Goal: Task Accomplishment & Management: Manage account settings

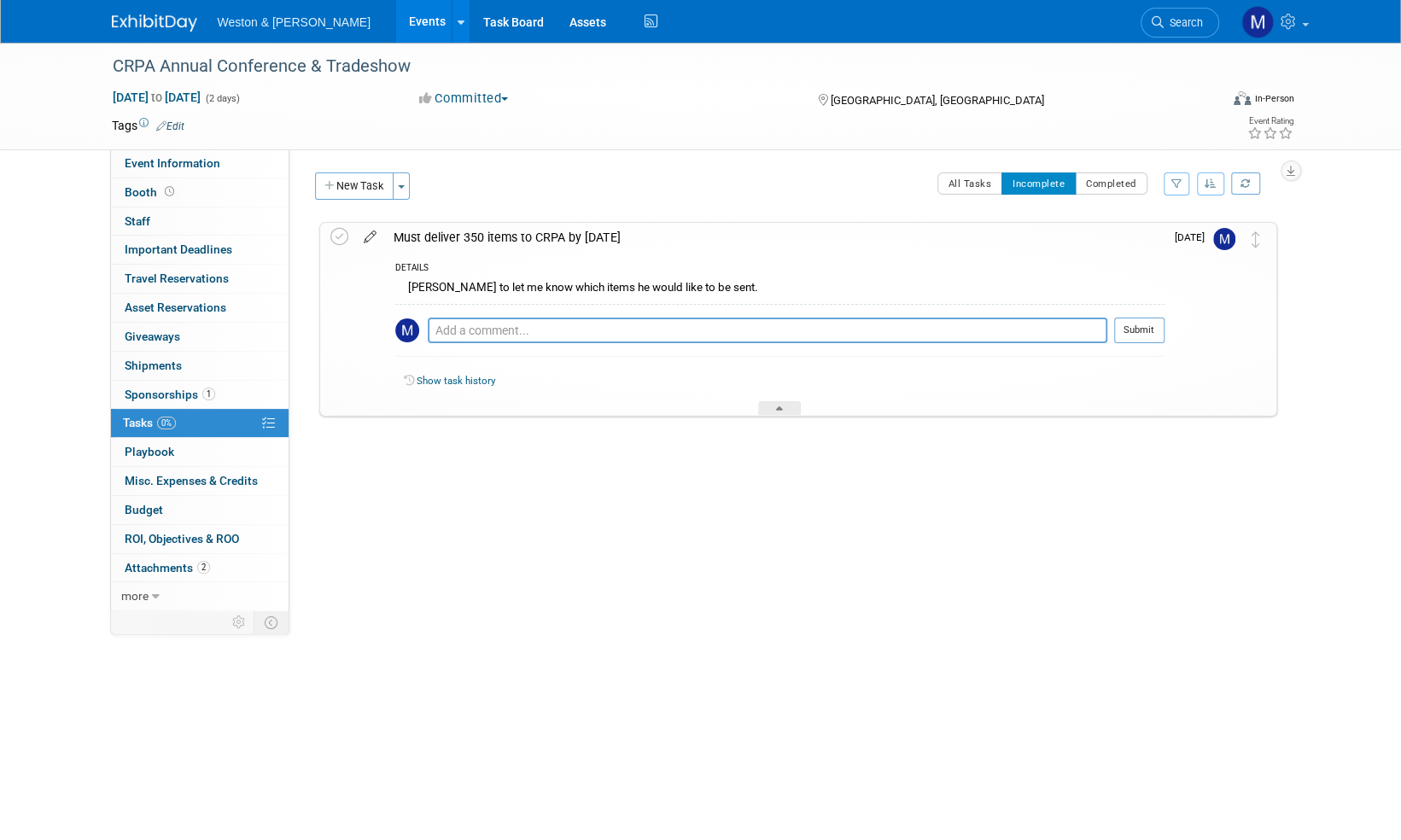
click at [365, 234] on icon at bounding box center [370, 232] width 30 height 21
select select "8"
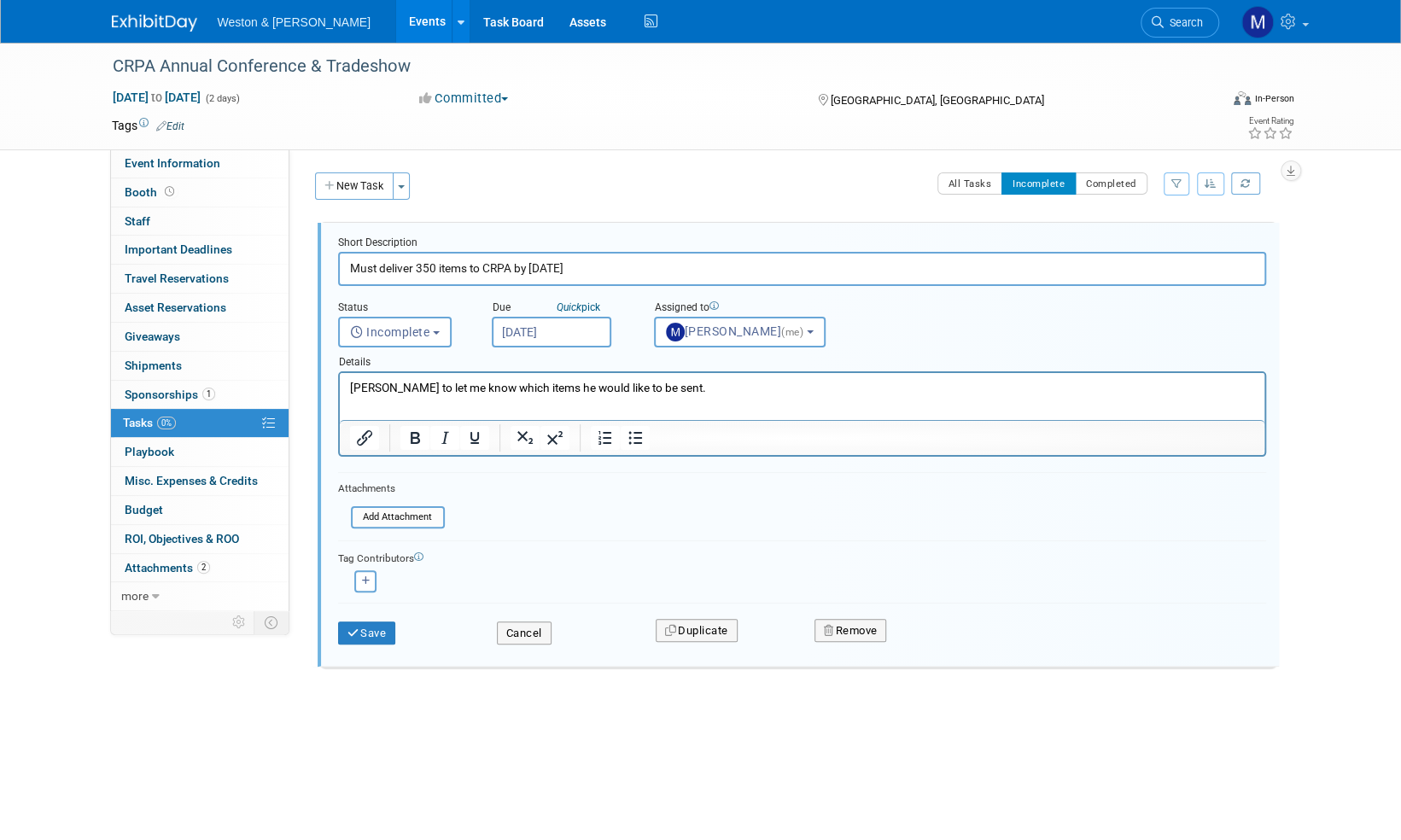
click at [539, 332] on input "Sep 10, 2025" at bounding box center [551, 332] width 119 height 31
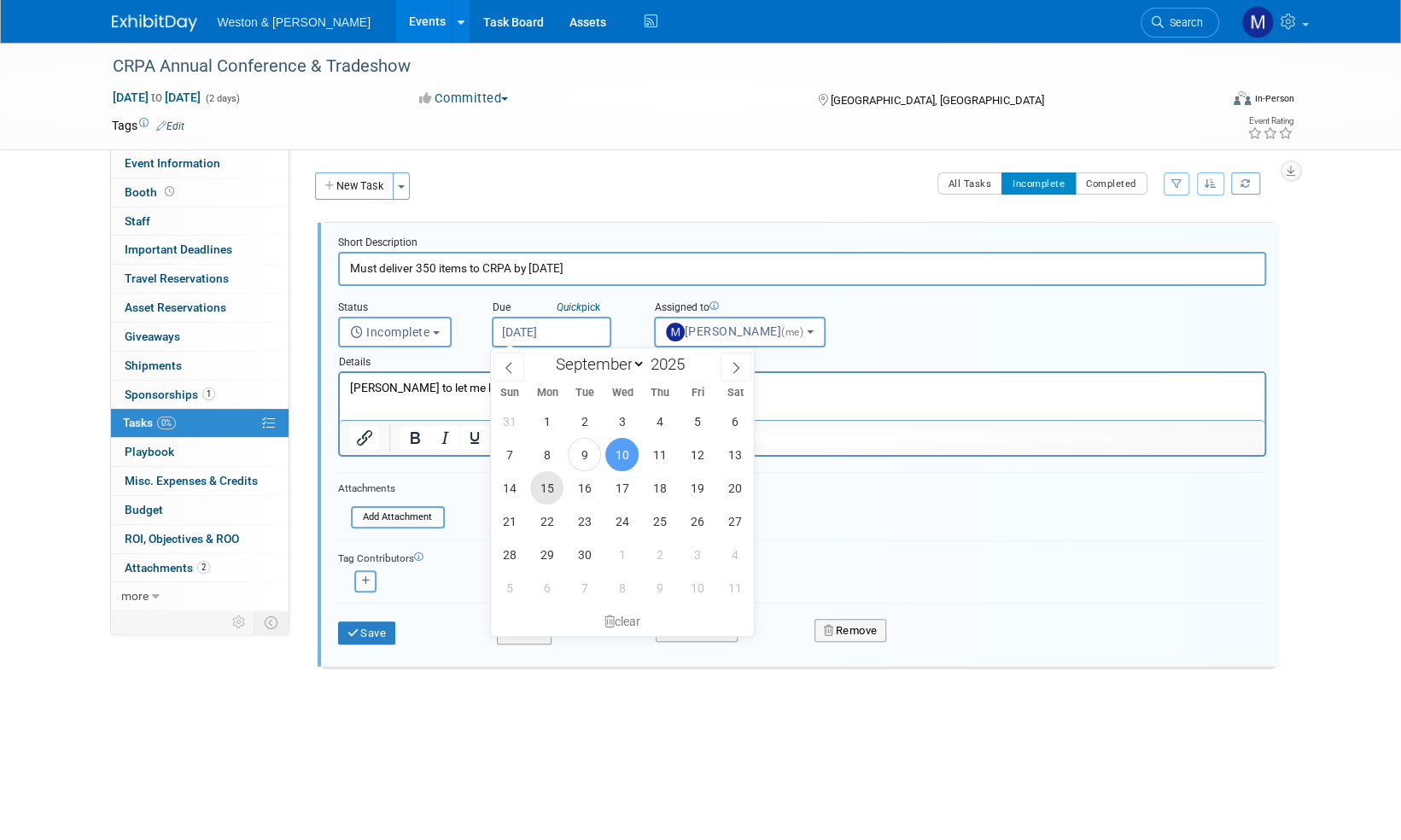
click at [548, 490] on span "15" at bounding box center [547, 489] width 34 height 34
type input "Sep 15, 2025"
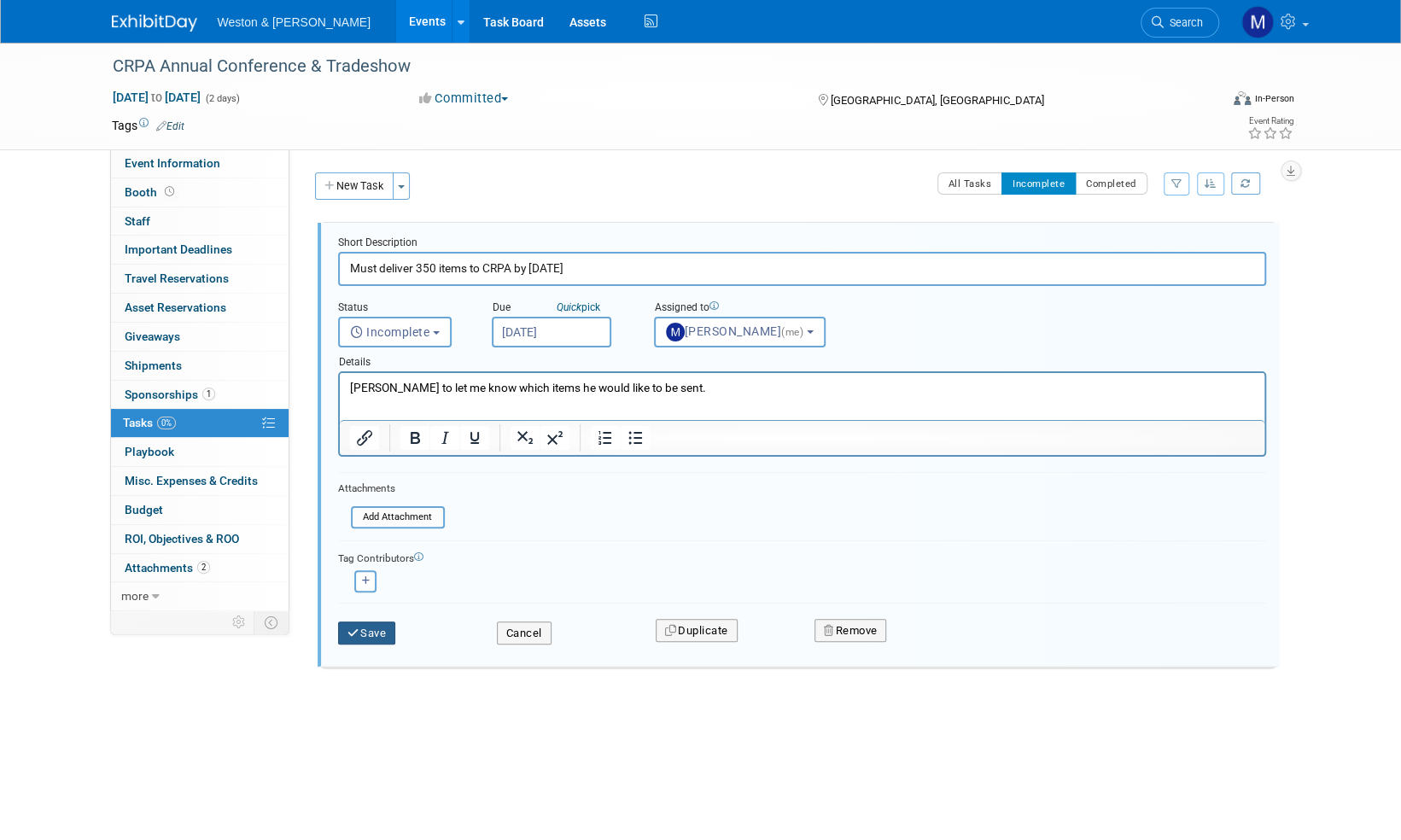
click at [374, 636] on button "Save" at bounding box center [366, 633] width 58 height 24
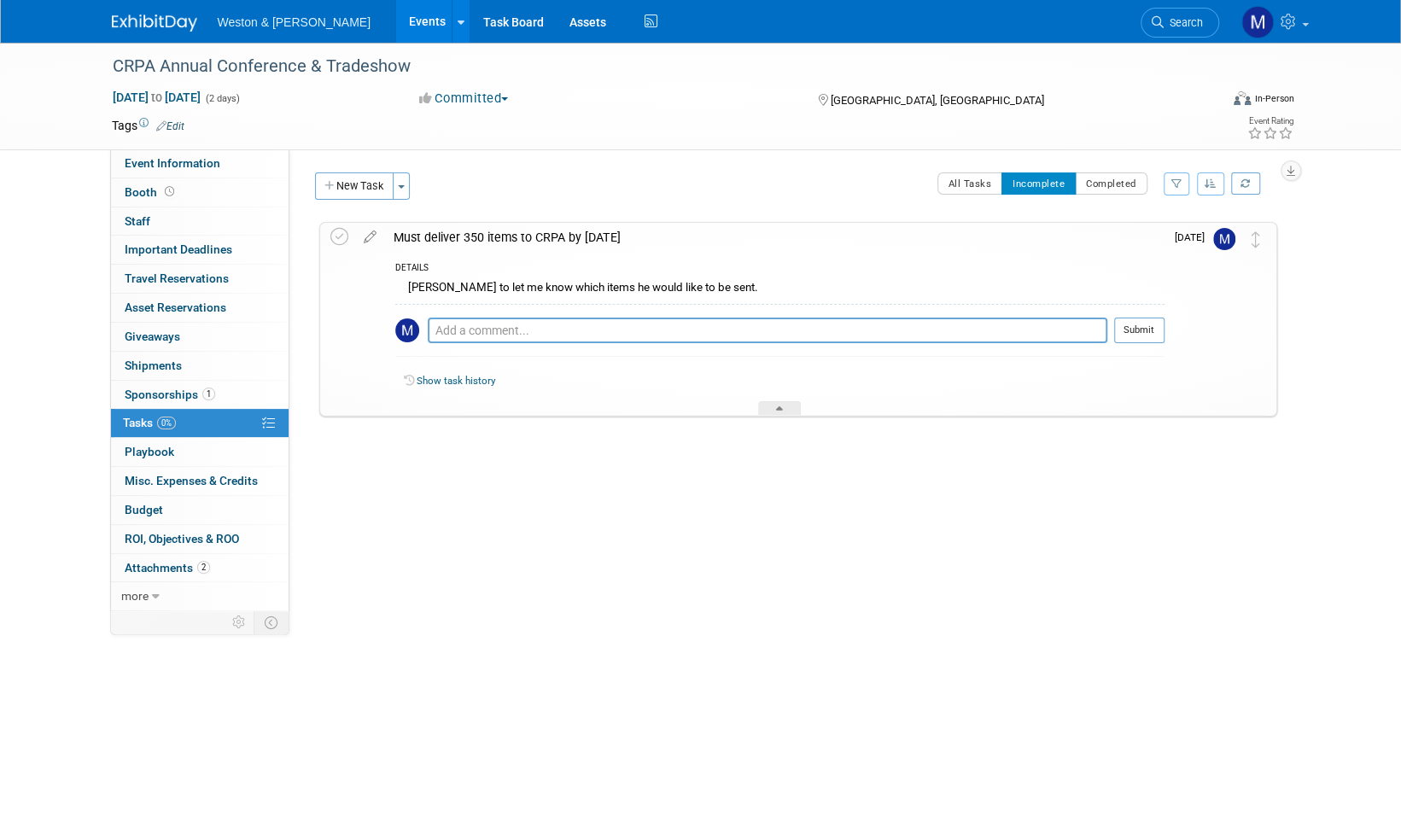
click at [161, 28] on img at bounding box center [155, 23] width 85 height 17
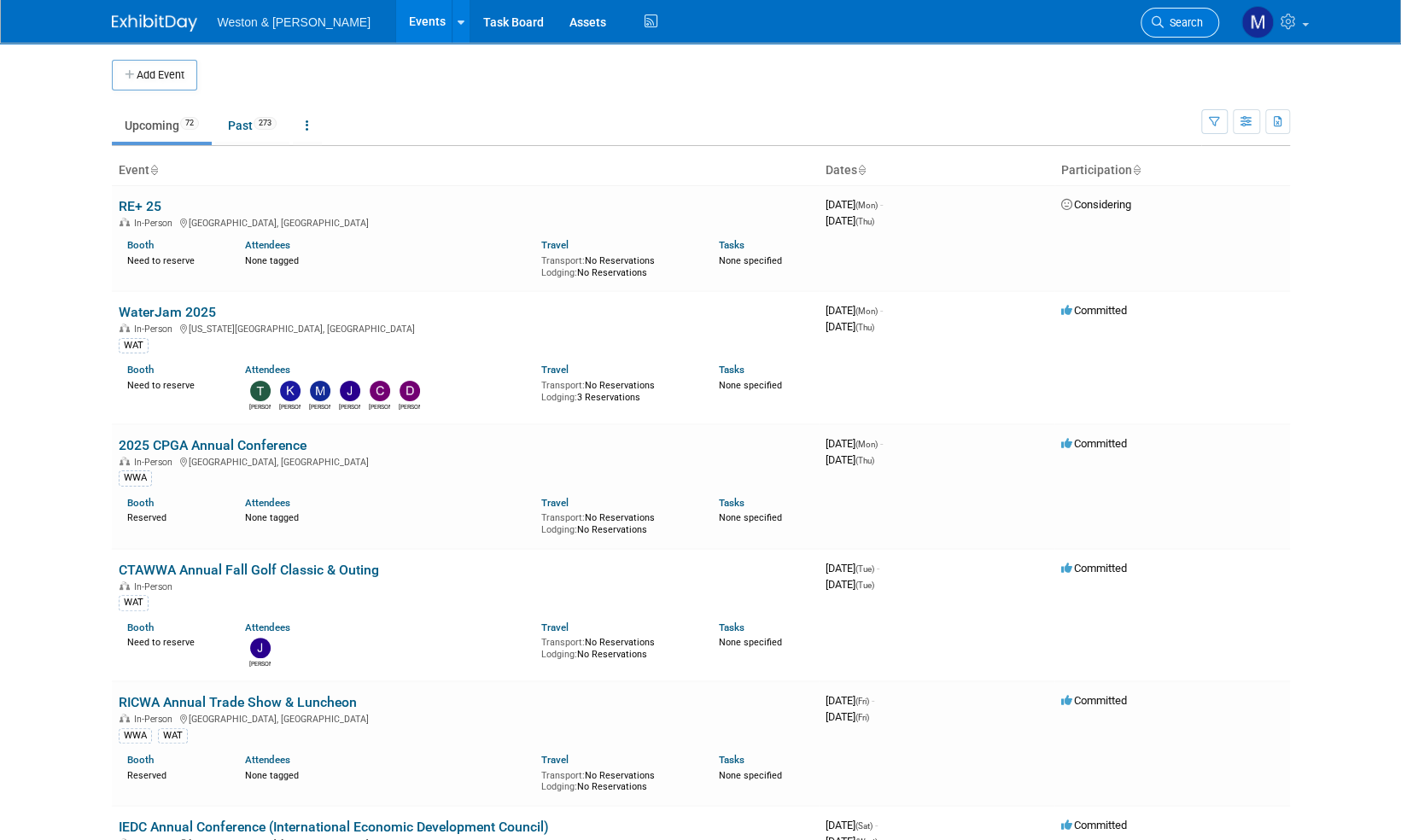
click at [1182, 30] on link "Search" at bounding box center [1180, 23] width 78 height 30
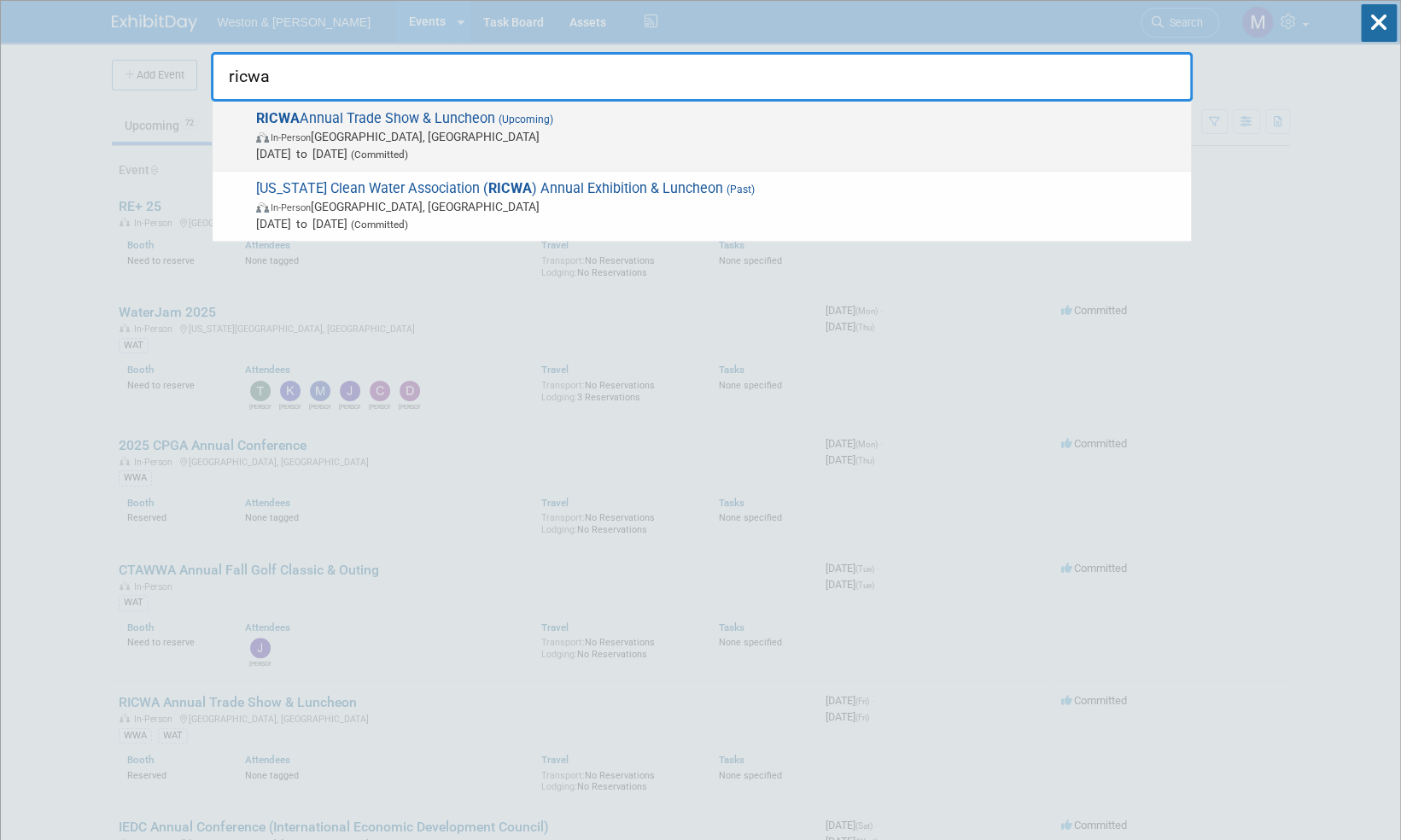
type input "ricwa"
click at [437, 121] on span "RICWA Annual Trade Show & Luncheon (Upcoming) In-Person Warwick, RI Sep 12, 202…" at bounding box center [717, 136] width 931 height 52
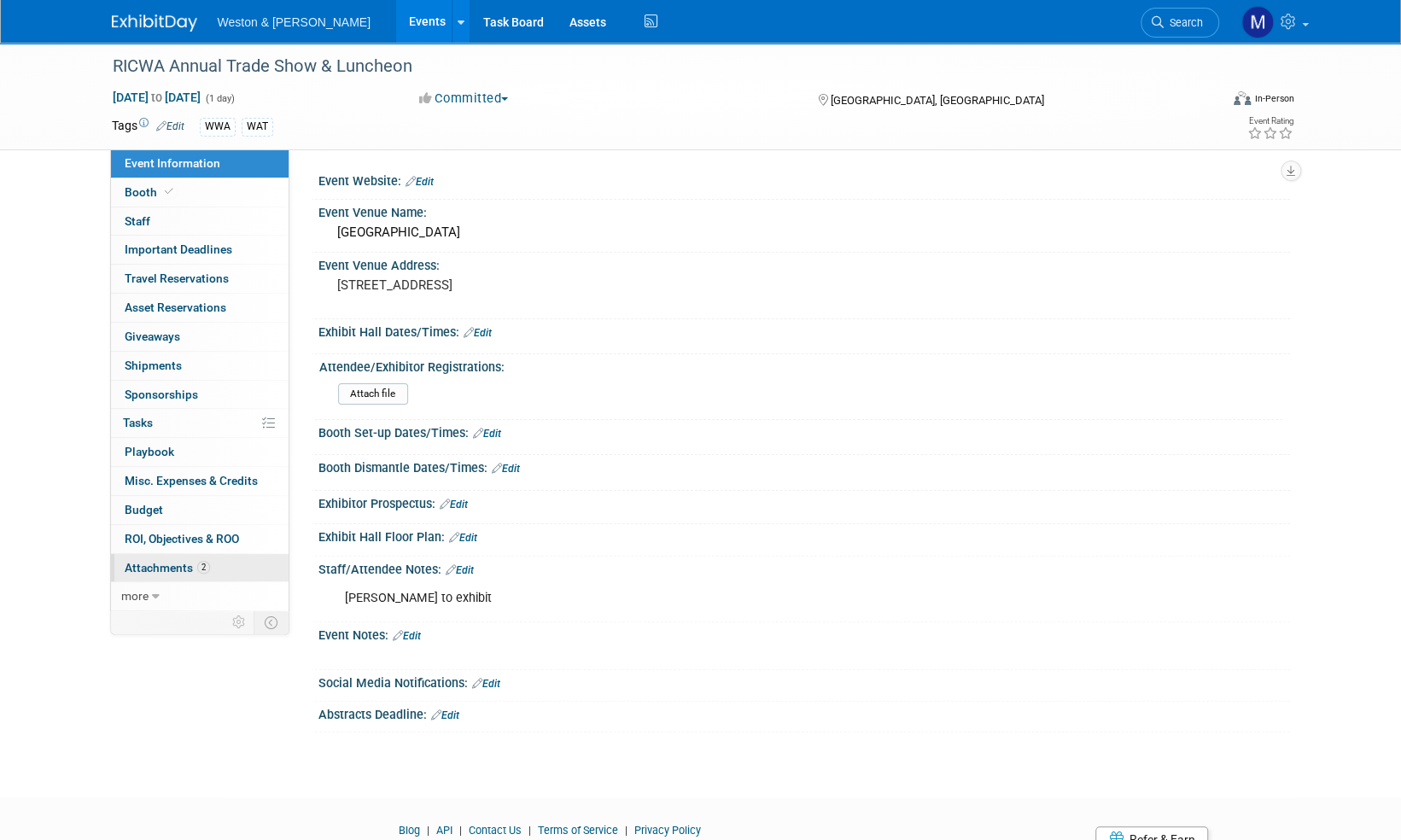
click at [154, 567] on span "Attachments 2" at bounding box center [168, 568] width 85 height 14
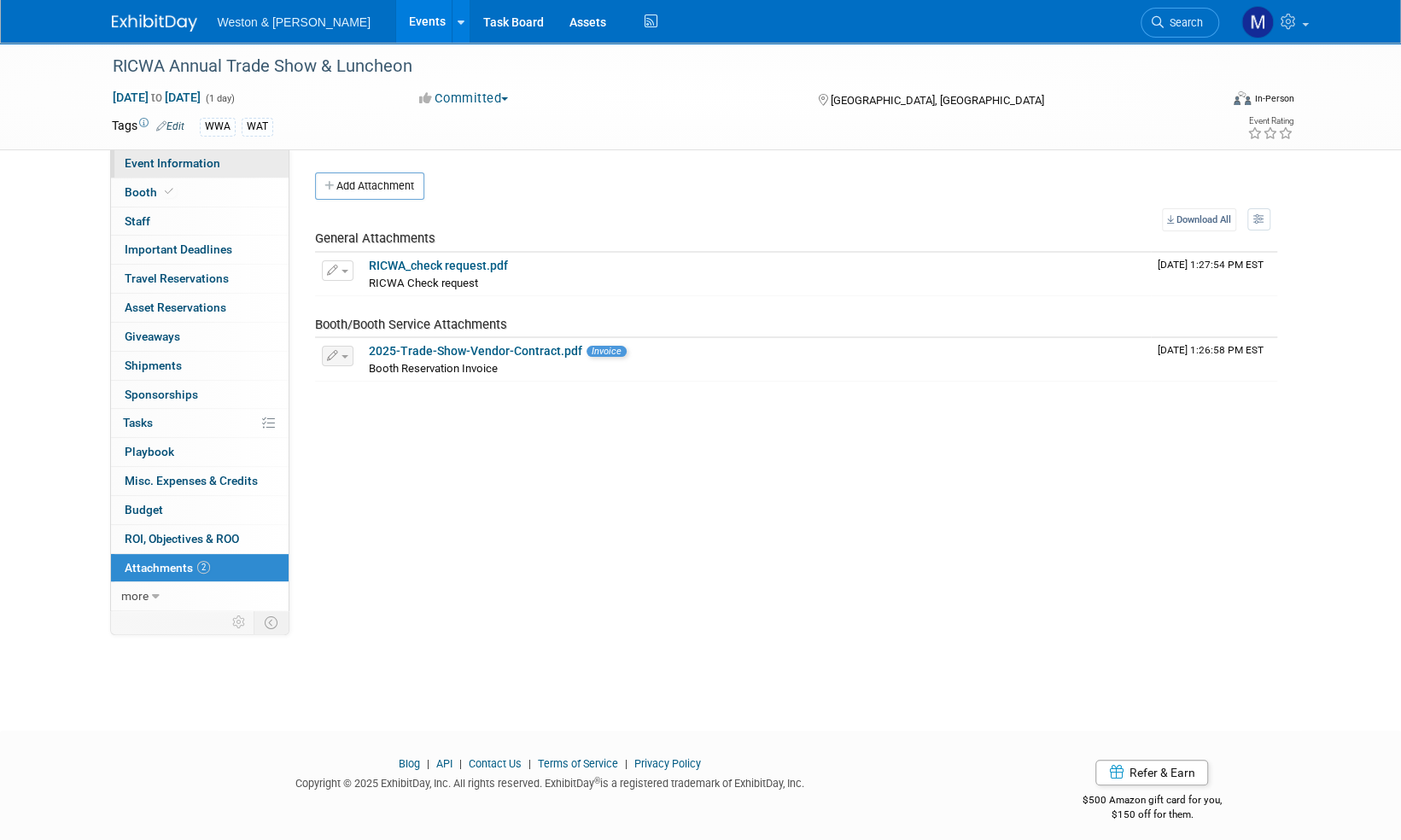
click at [195, 158] on span "Event Information" at bounding box center [173, 163] width 95 height 14
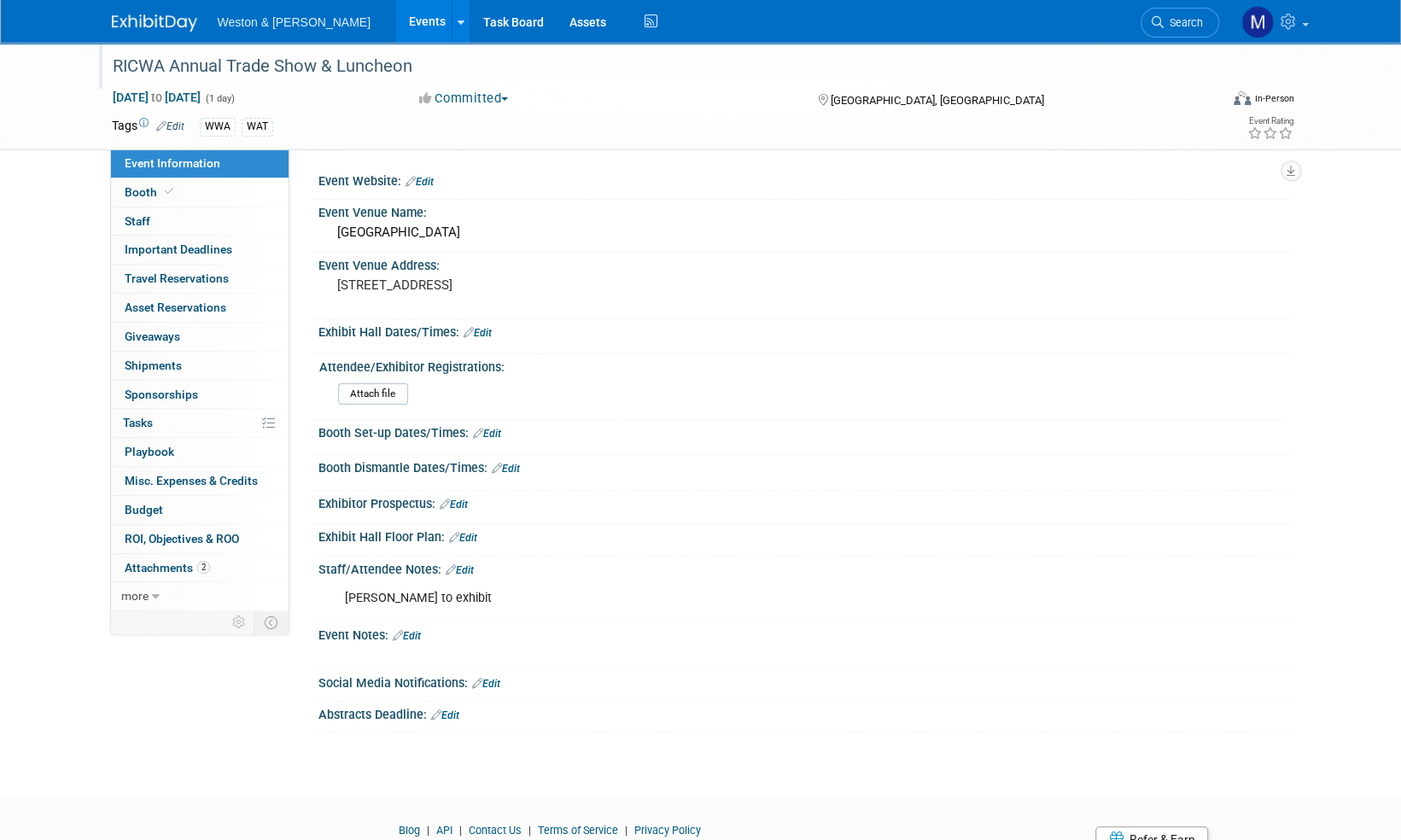
click at [445, 67] on div "RICWA Annual Trade Show & Luncheon" at bounding box center [649, 67] width 1087 height 31
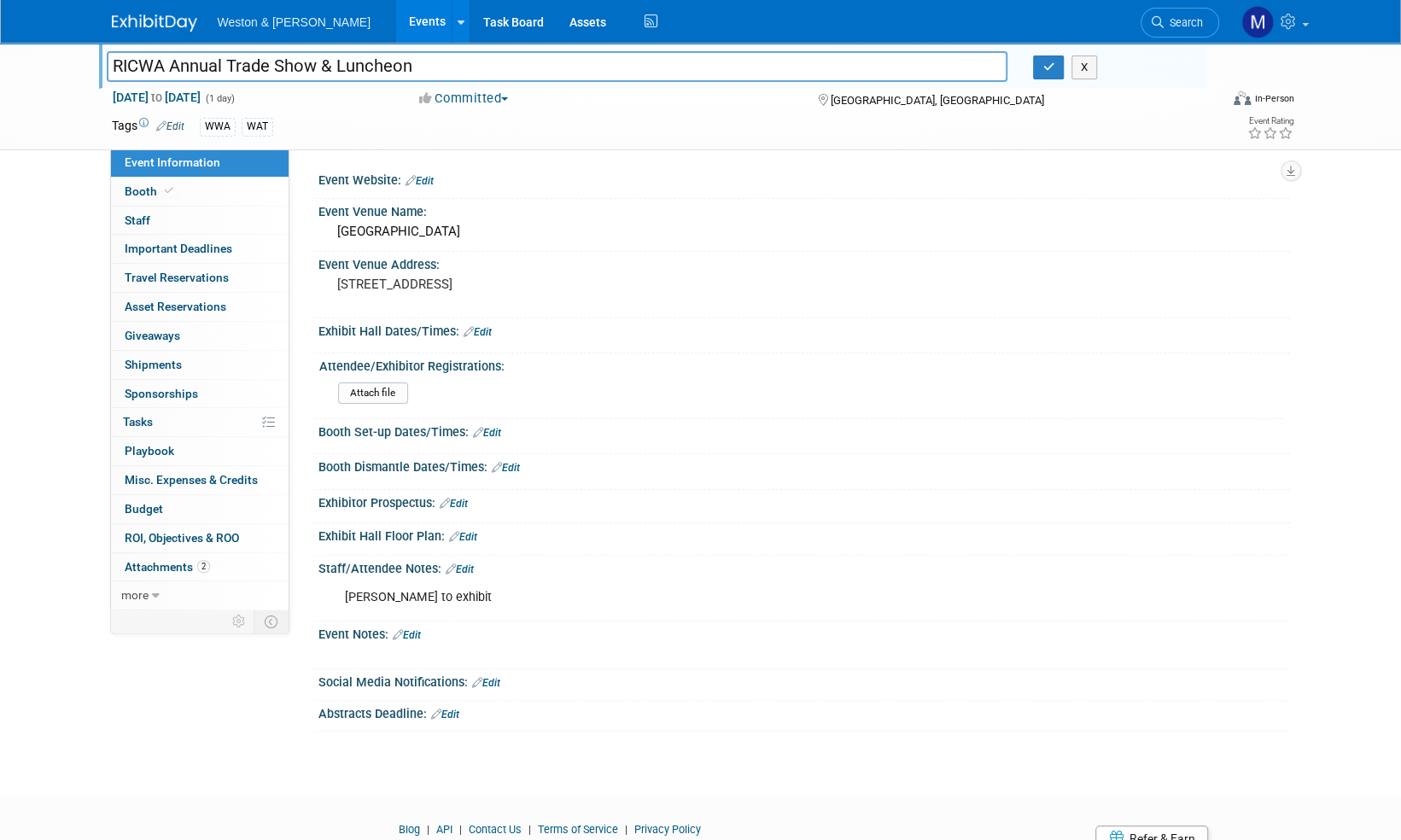
drag, startPoint x: 436, startPoint y: 66, endPoint x: 101, endPoint y: 77, distance: 335.2
click at [101, 77] on div "RICWA Annual Trade Show & Luncheon" at bounding box center [558, 69] width 927 height 26
click at [1045, 76] on button "button" at bounding box center [1048, 68] width 31 height 24
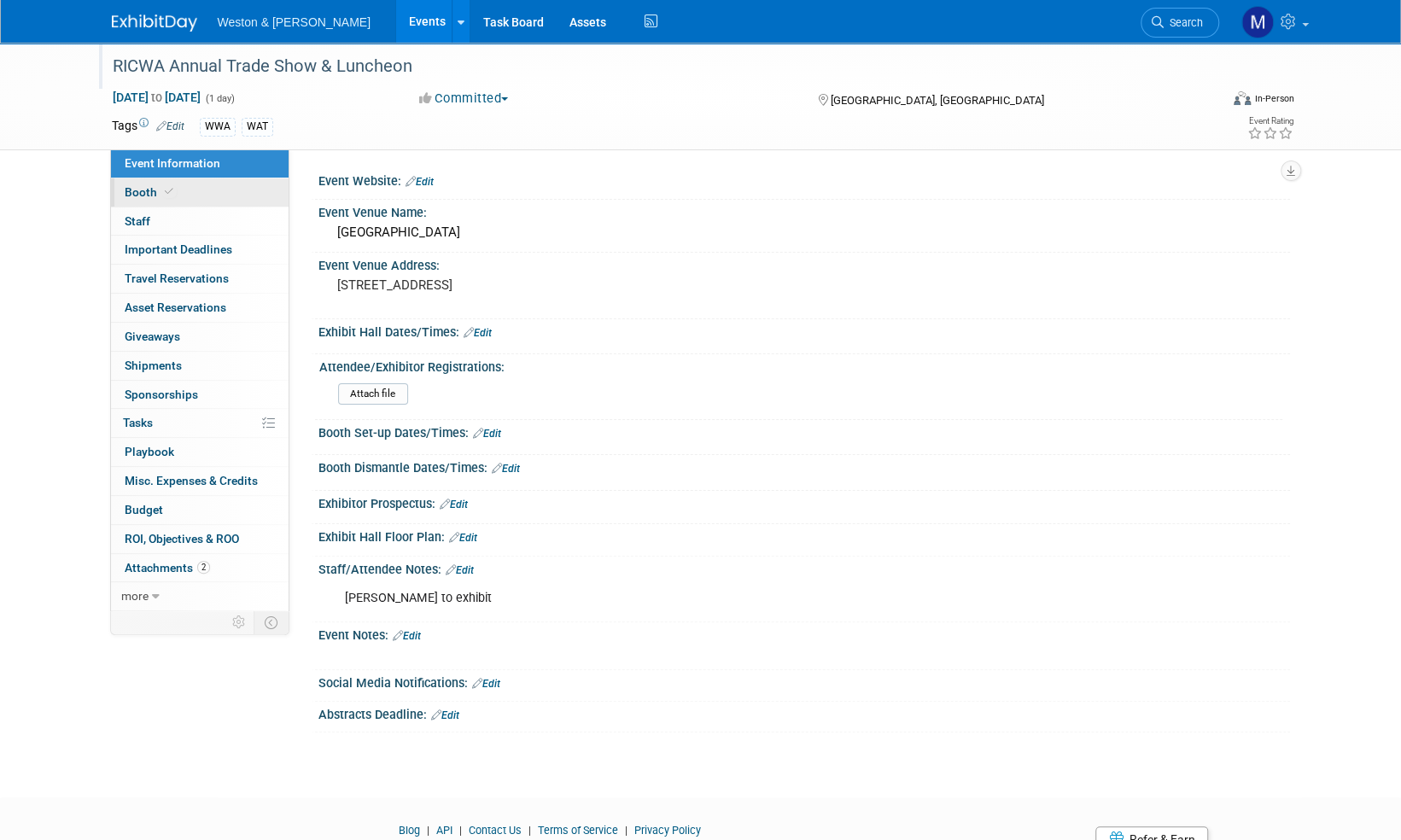
click at [147, 192] on span "Booth" at bounding box center [151, 193] width 52 height 14
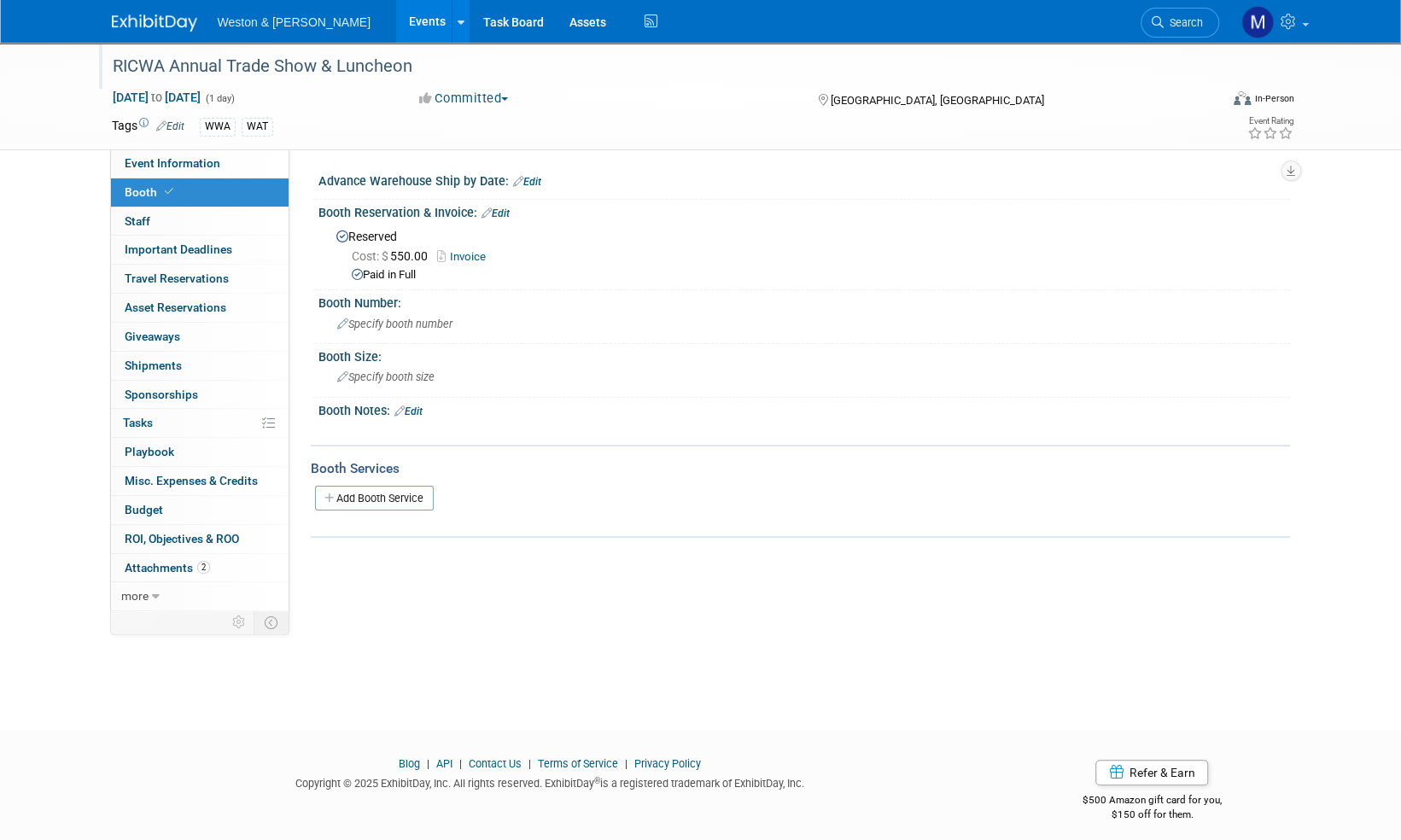
click at [469, 256] on link "Invoice" at bounding box center [466, 256] width 58 height 13
click at [477, 255] on link "Invoice" at bounding box center [466, 256] width 58 height 13
click at [503, 209] on link "Edit" at bounding box center [495, 213] width 28 height 12
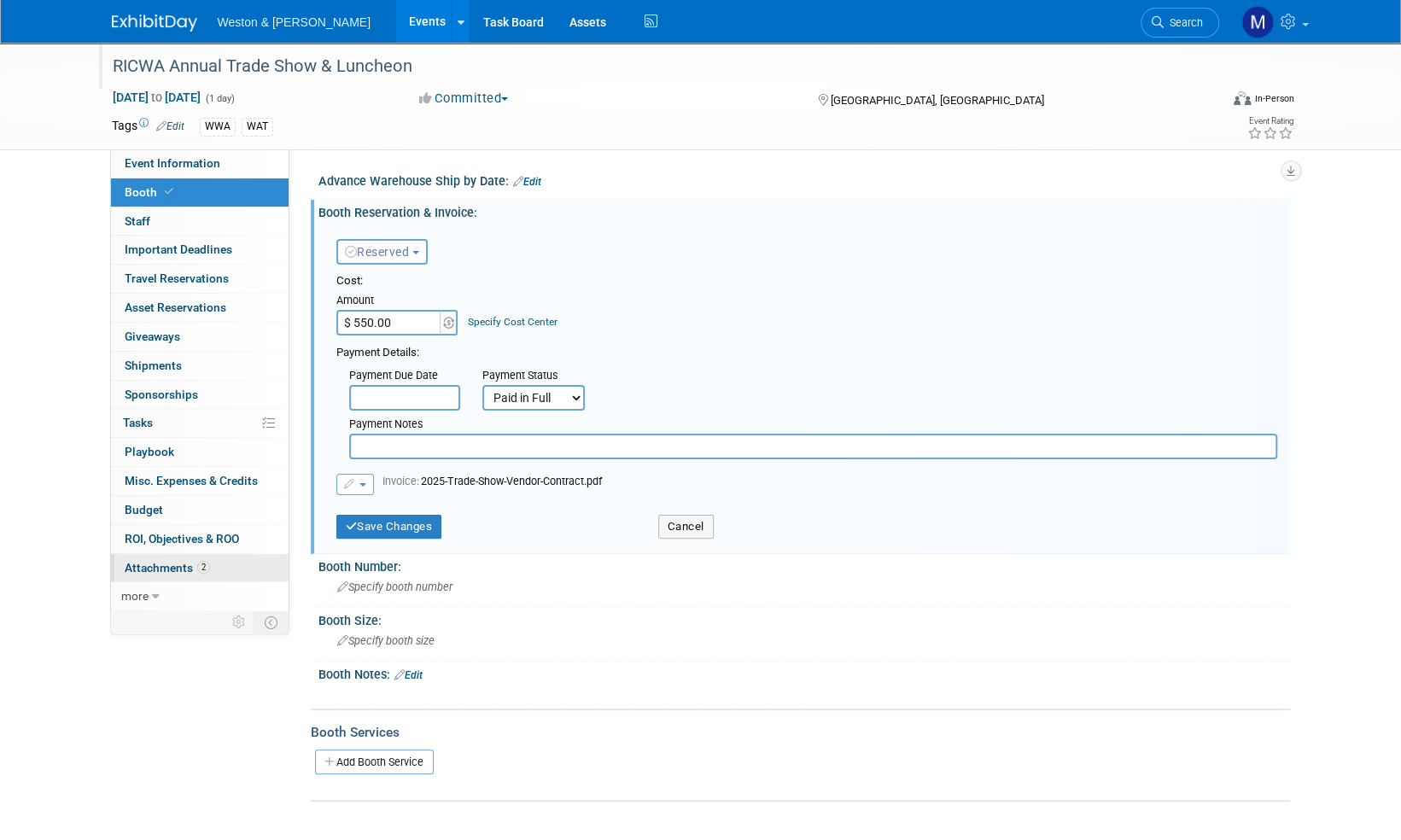
click at [143, 565] on span "Attachments 2" at bounding box center [168, 568] width 85 height 14
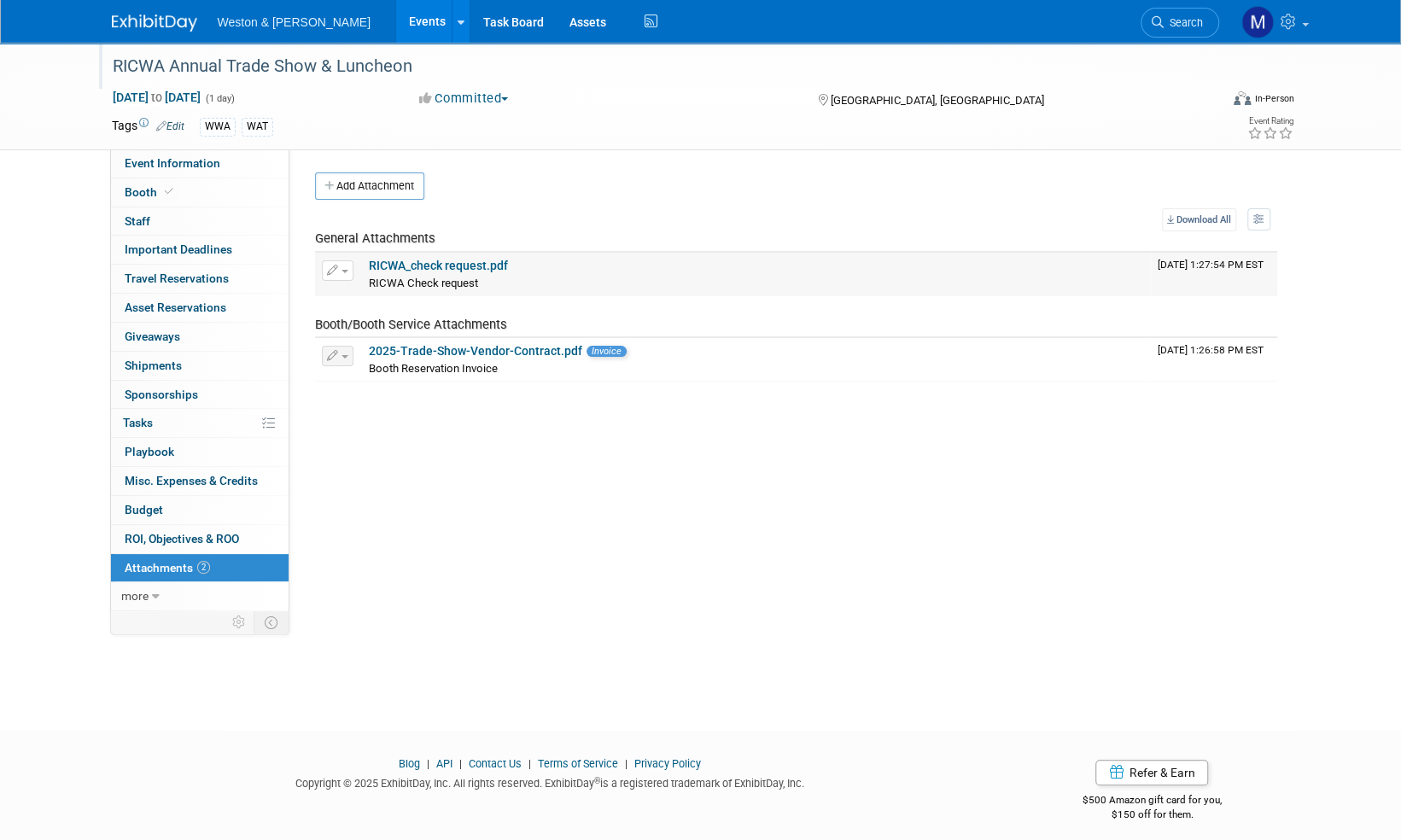
click at [476, 268] on link "RICWA_check request.pdf" at bounding box center [438, 266] width 139 height 14
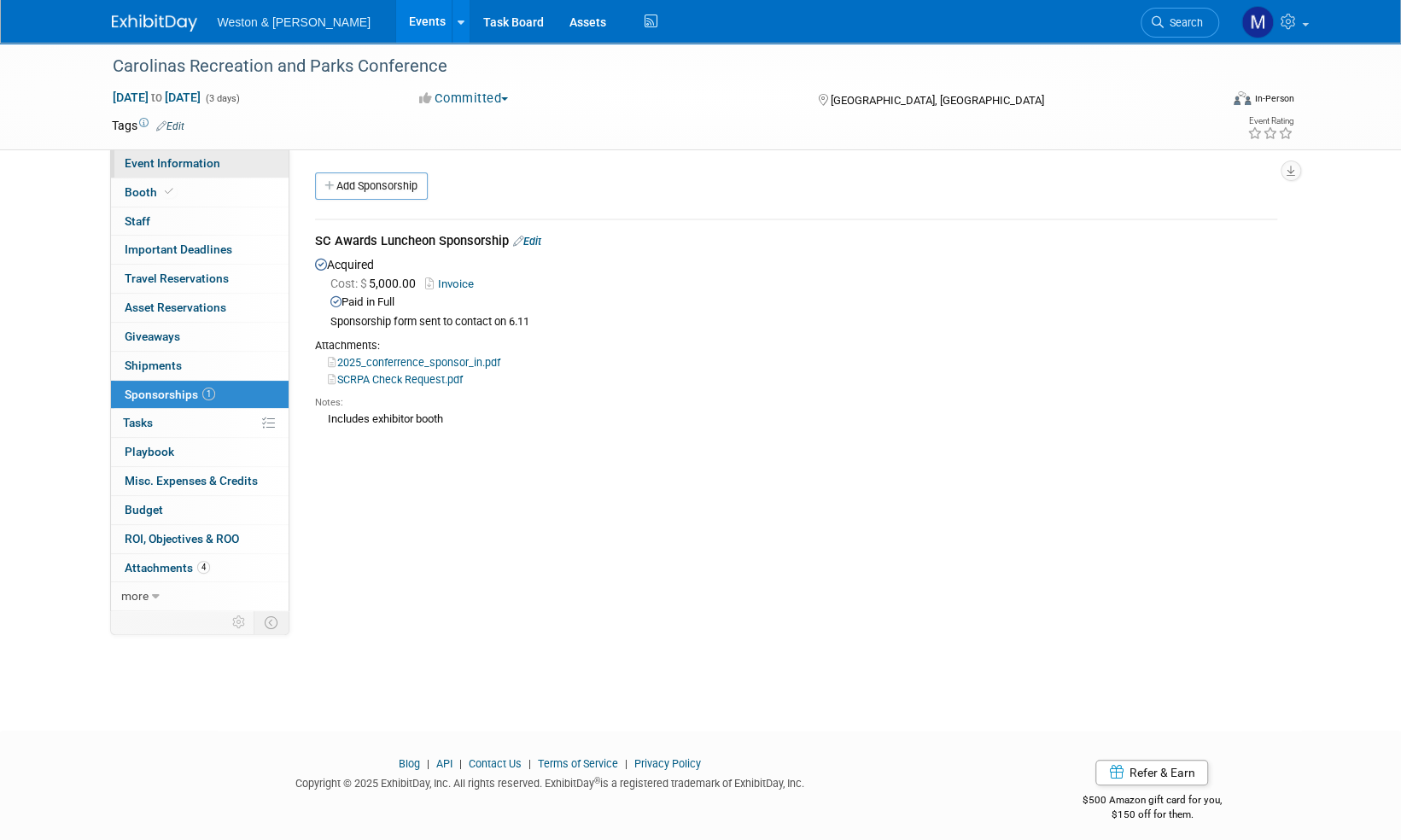
click at [151, 171] on link "Event Information" at bounding box center [200, 163] width 178 height 28
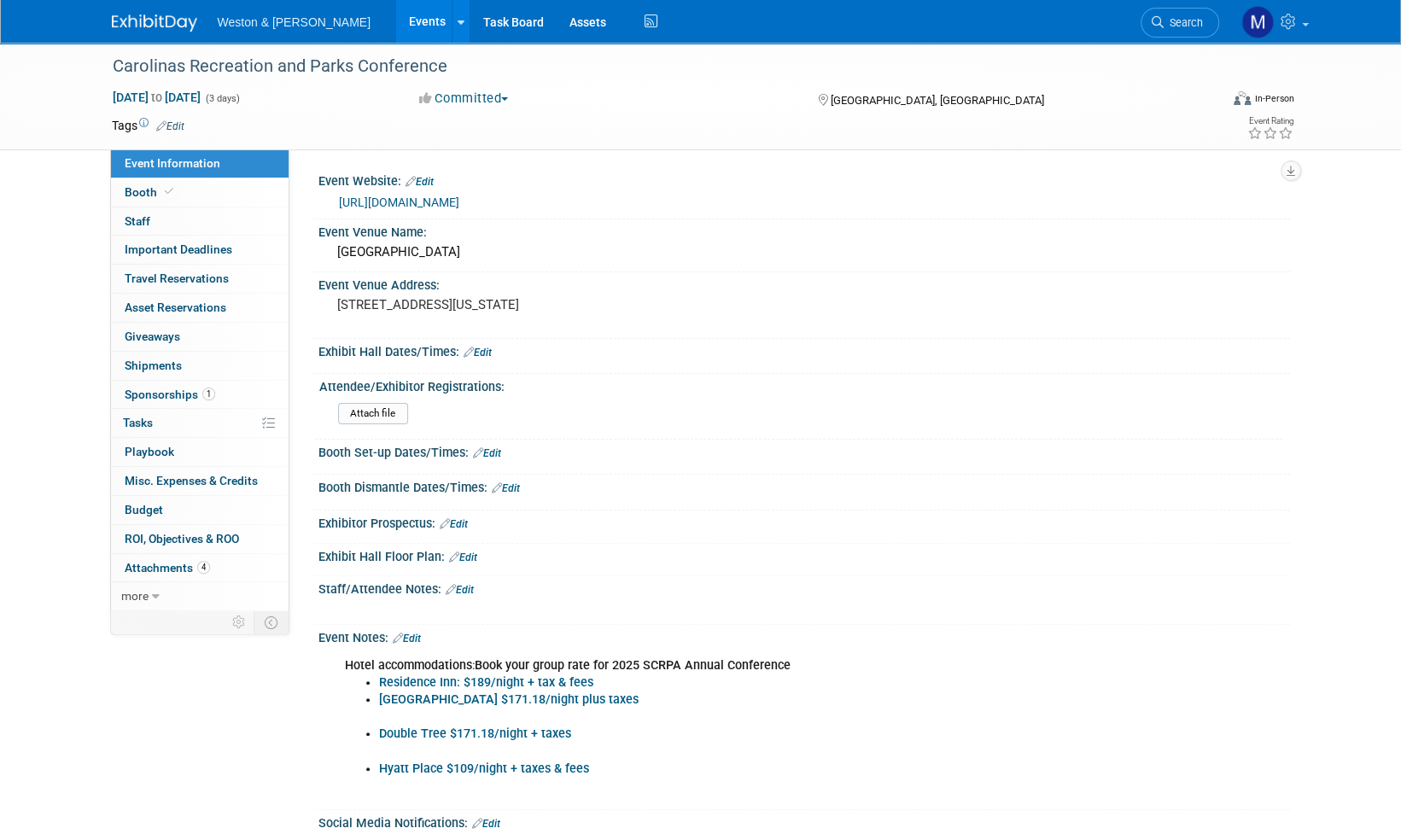
click at [460, 200] on link "[URL][DOMAIN_NAME]" at bounding box center [398, 203] width 120 height 14
click at [144, 24] on img at bounding box center [155, 23] width 85 height 17
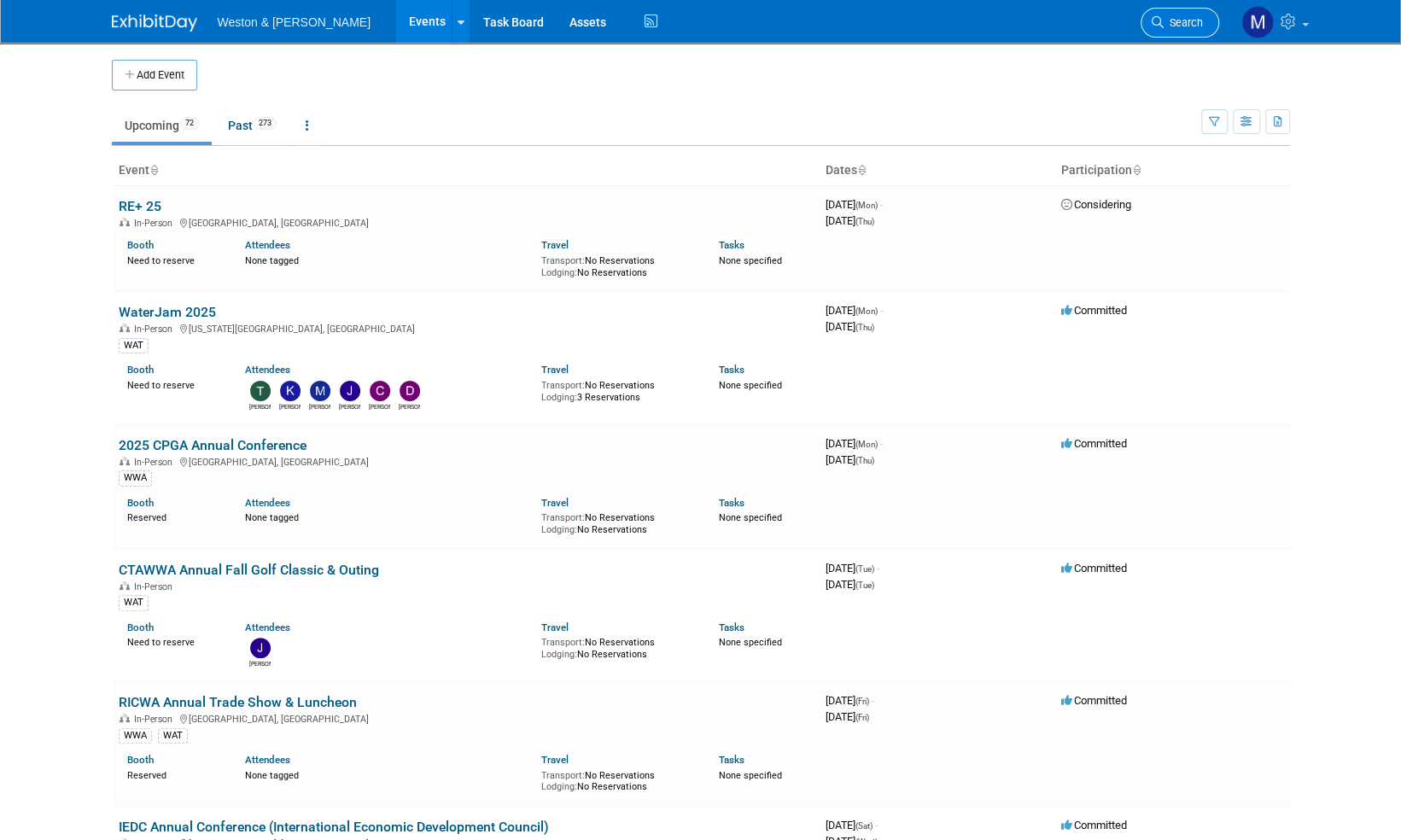
click at [1199, 16] on span "Search" at bounding box center [1184, 22] width 40 height 13
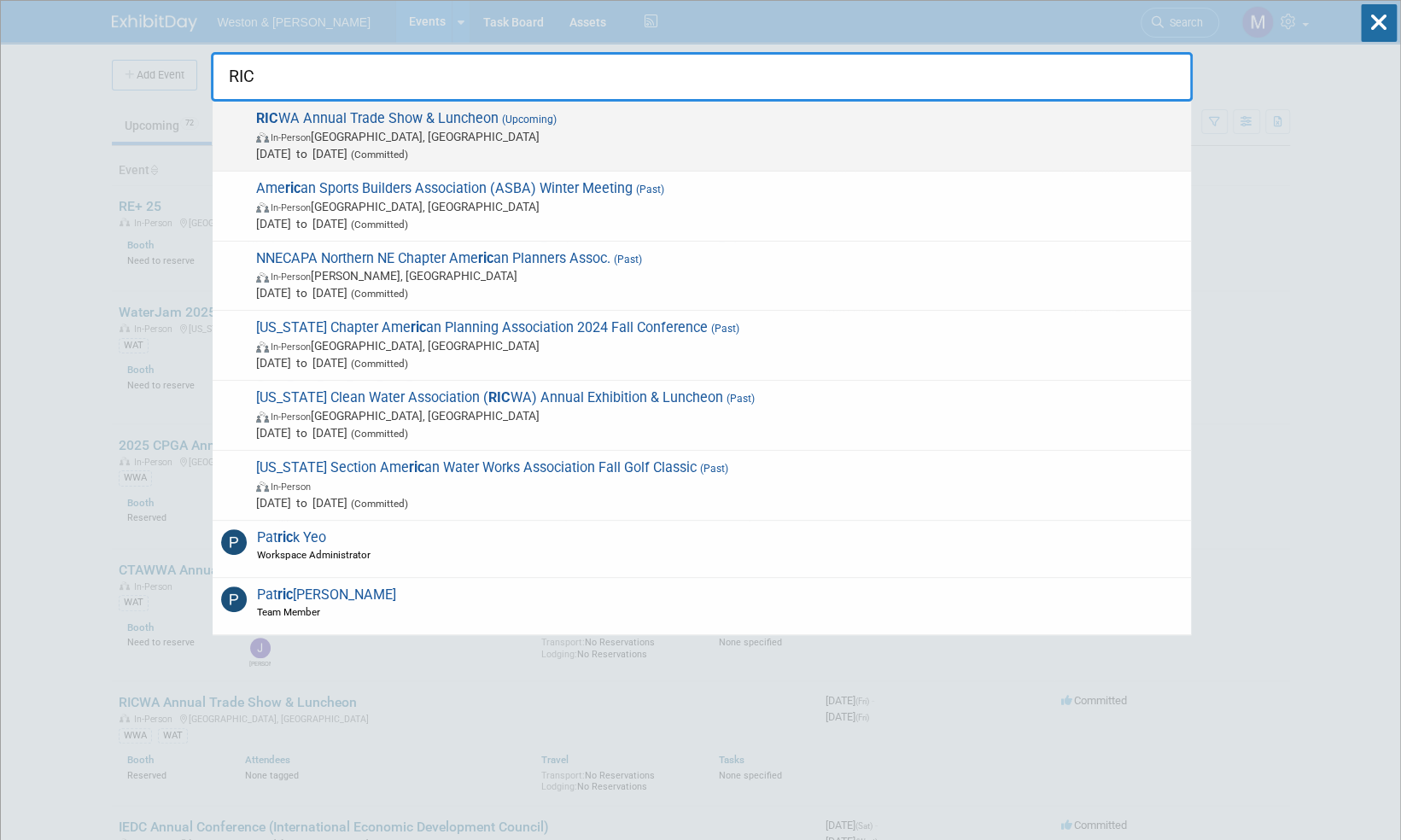
type input "RIC"
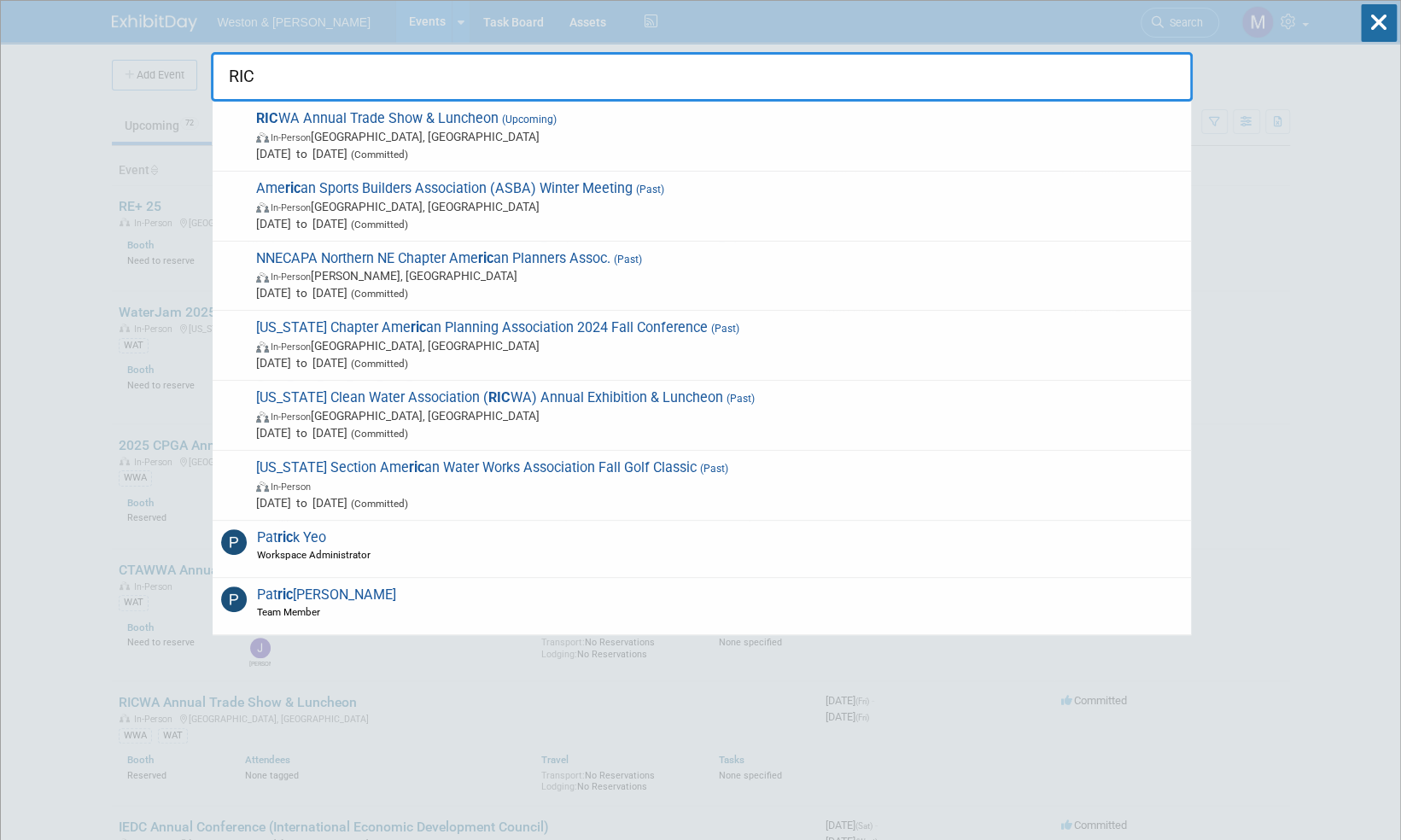
click at [475, 117] on span "RIC WA Annual Trade Show & Luncheon (Upcoming) In-Person [GEOGRAPHIC_DATA], [GE…" at bounding box center [717, 136] width 931 height 52
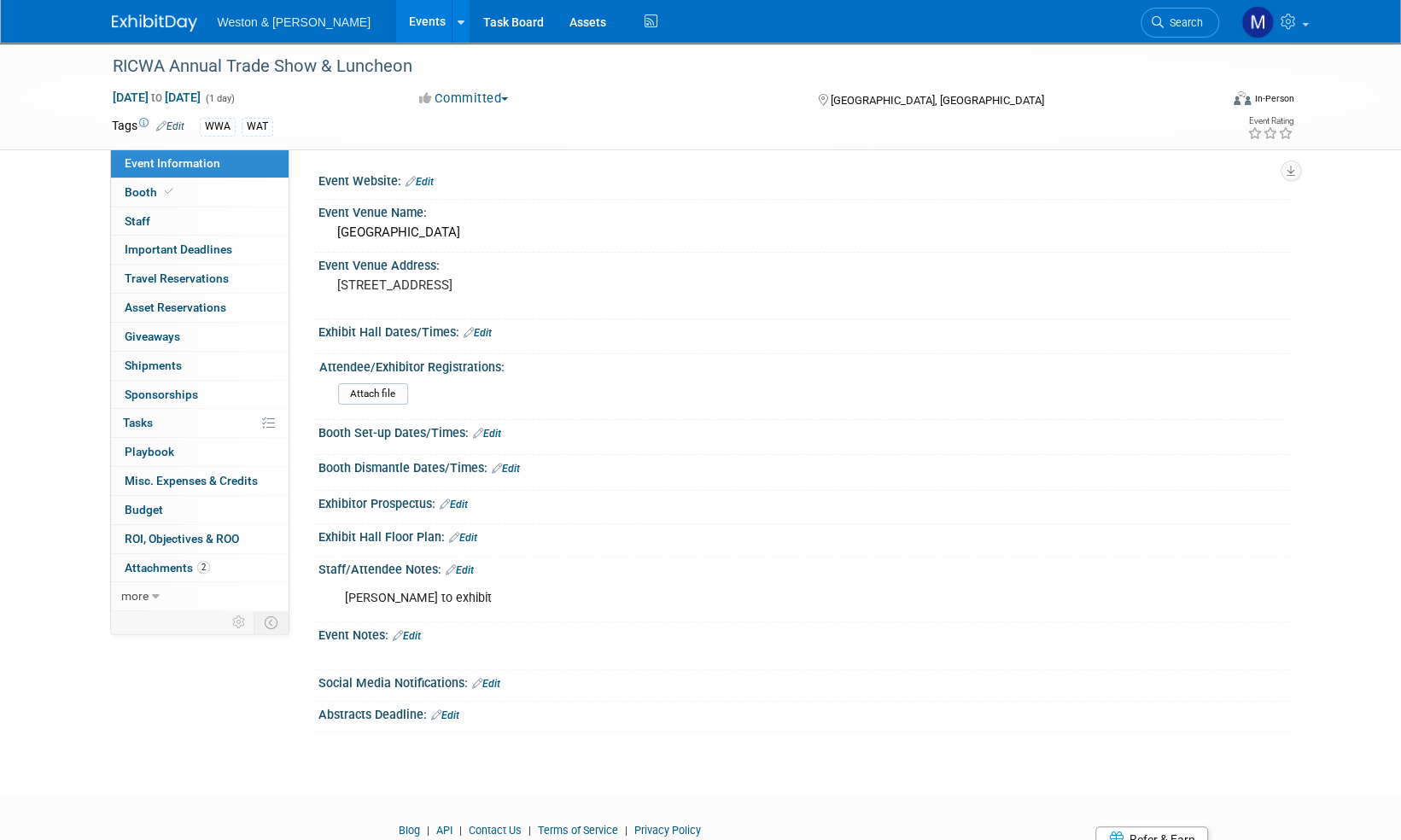
click at [431, 185] on link "Edit" at bounding box center [419, 182] width 28 height 12
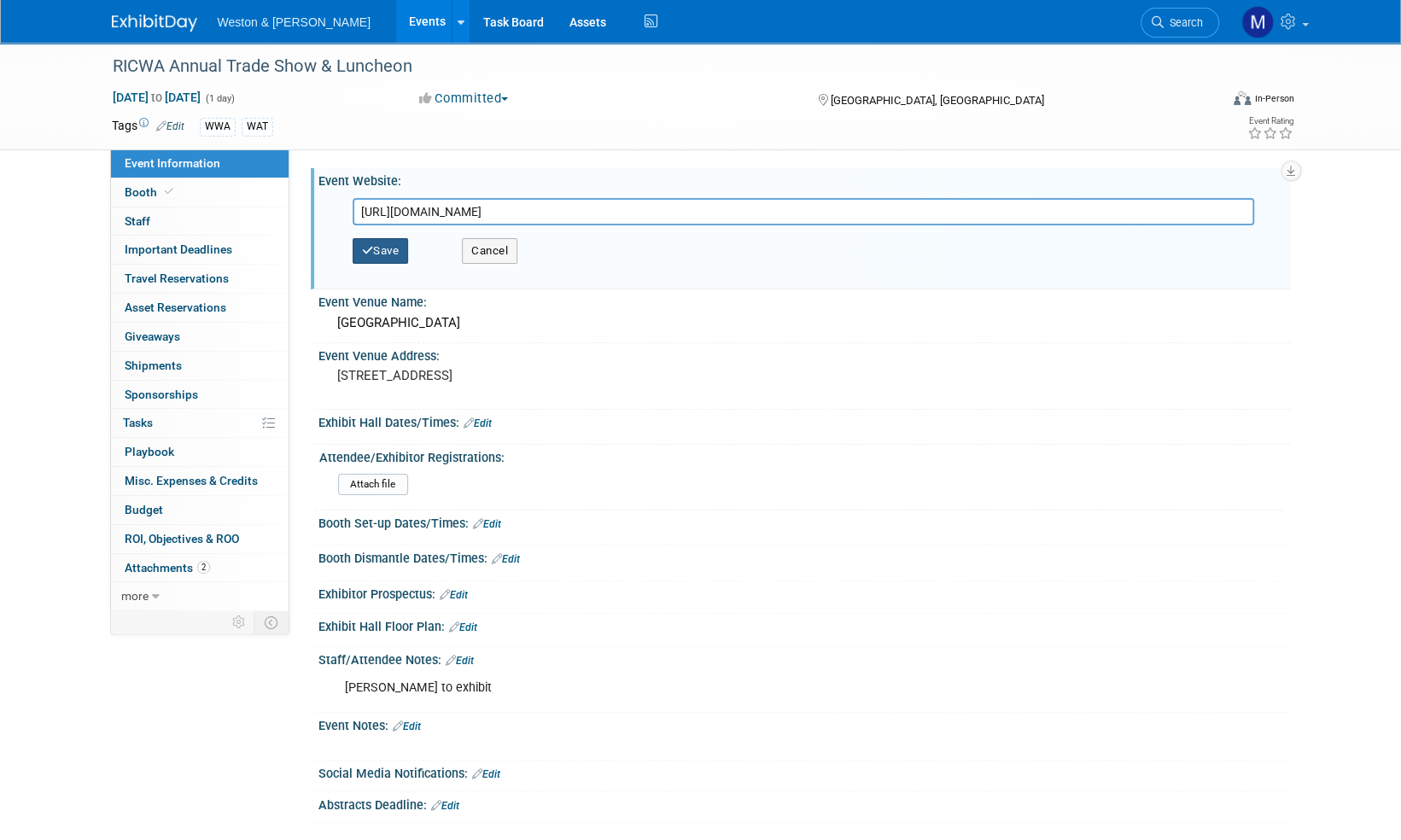
type input "https://ricwa.org/"
click at [377, 246] on button "Save" at bounding box center [380, 251] width 57 height 26
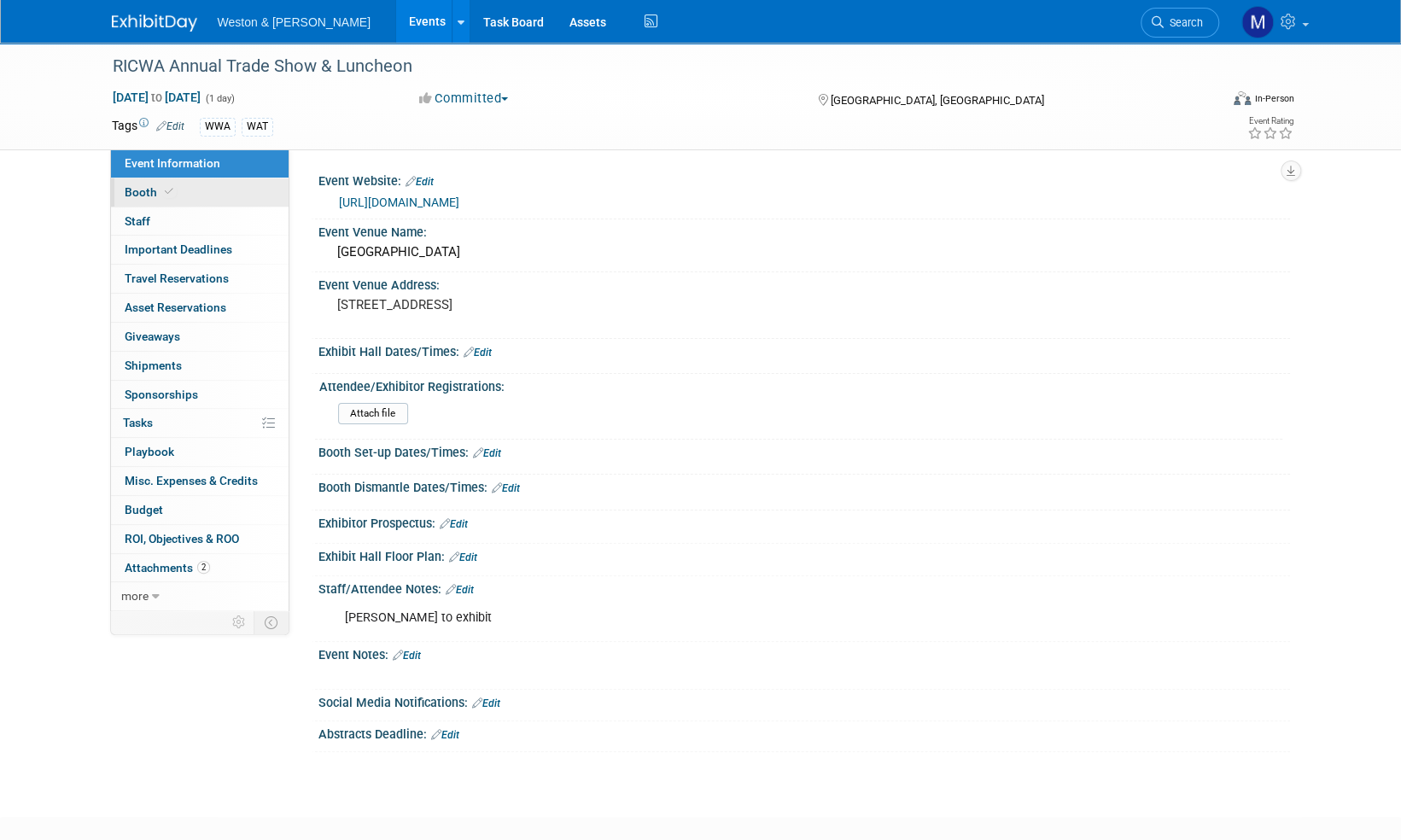
click at [143, 190] on span "Booth" at bounding box center [151, 193] width 52 height 14
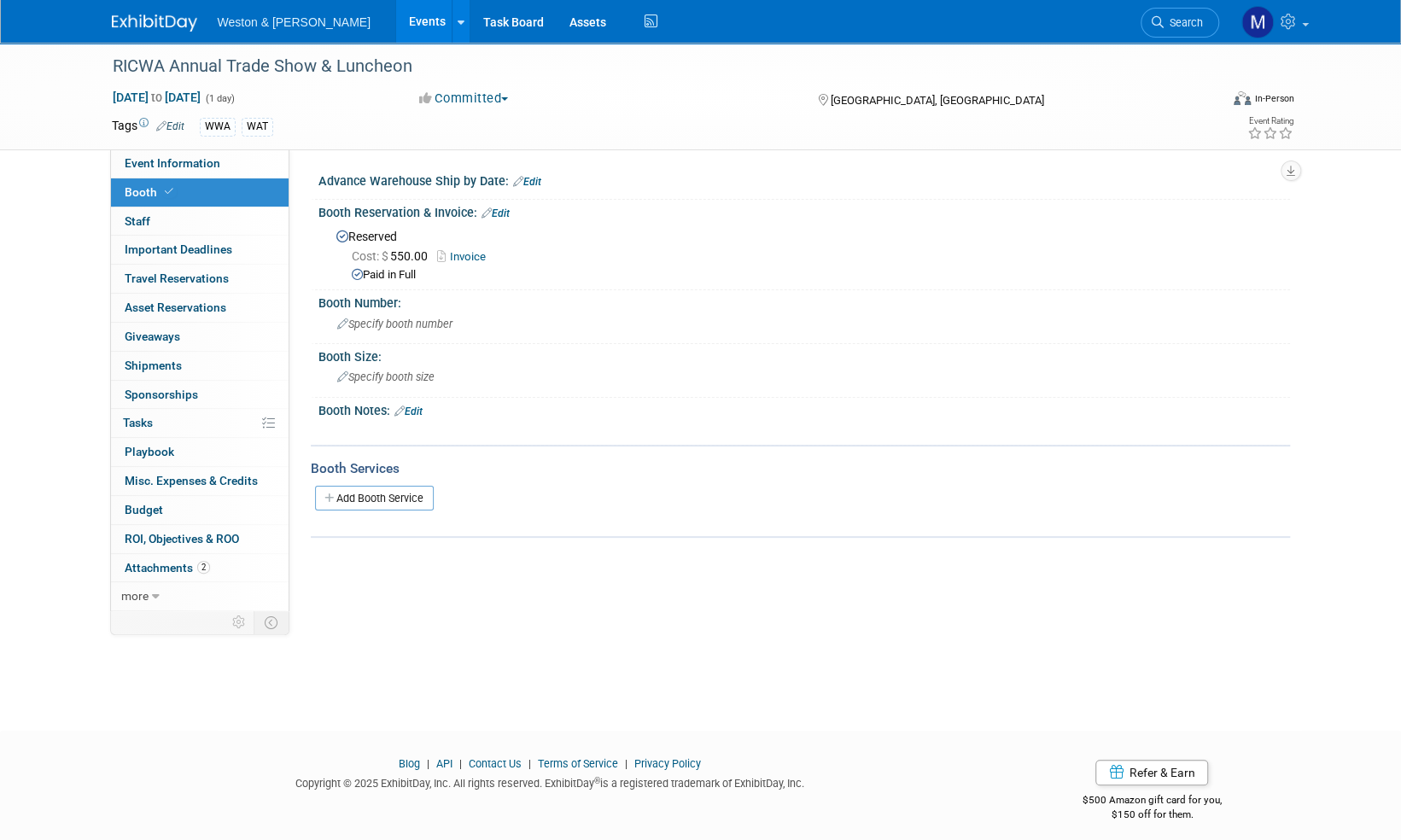
click at [472, 254] on link "Invoice" at bounding box center [466, 256] width 58 height 13
click at [133, 21] on img at bounding box center [155, 23] width 85 height 17
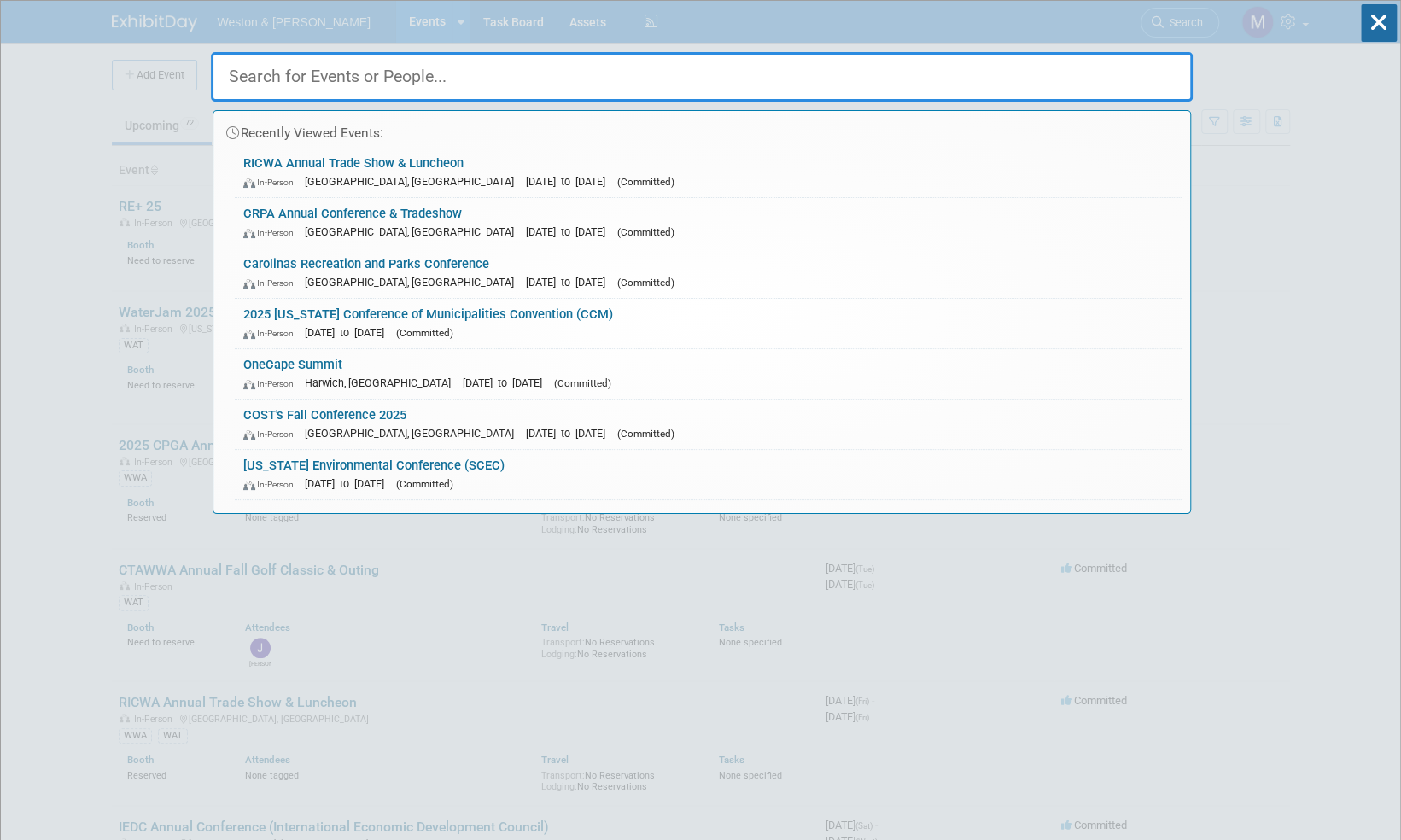
paste input "Mass Assoc of School Committees"
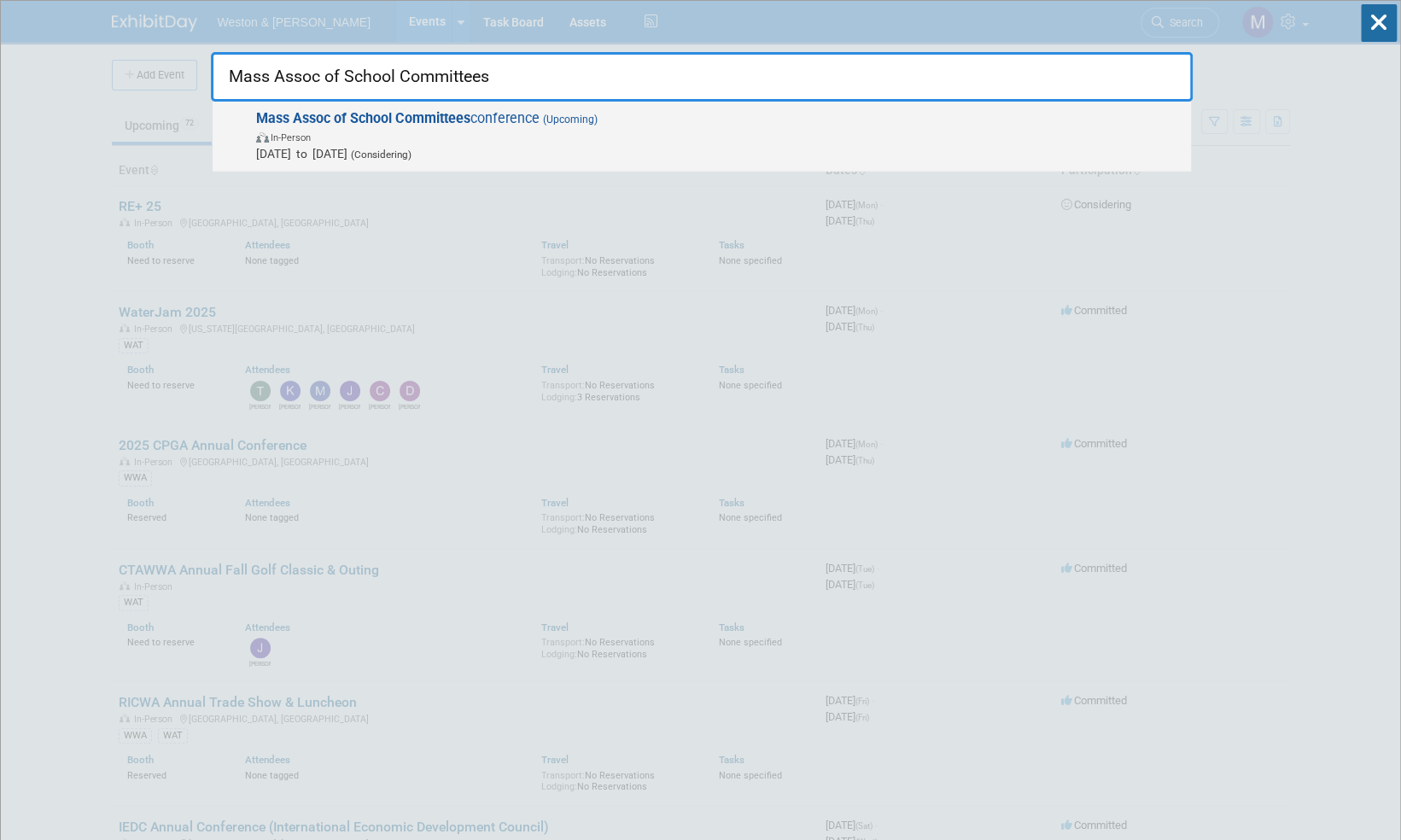
type input "Mass Assoc of School Committees"
click at [489, 118] on span "Mass Assoc of School Committees conference (Upcoming) In-Person Nov 12, 2025 to…" at bounding box center [717, 136] width 931 height 52
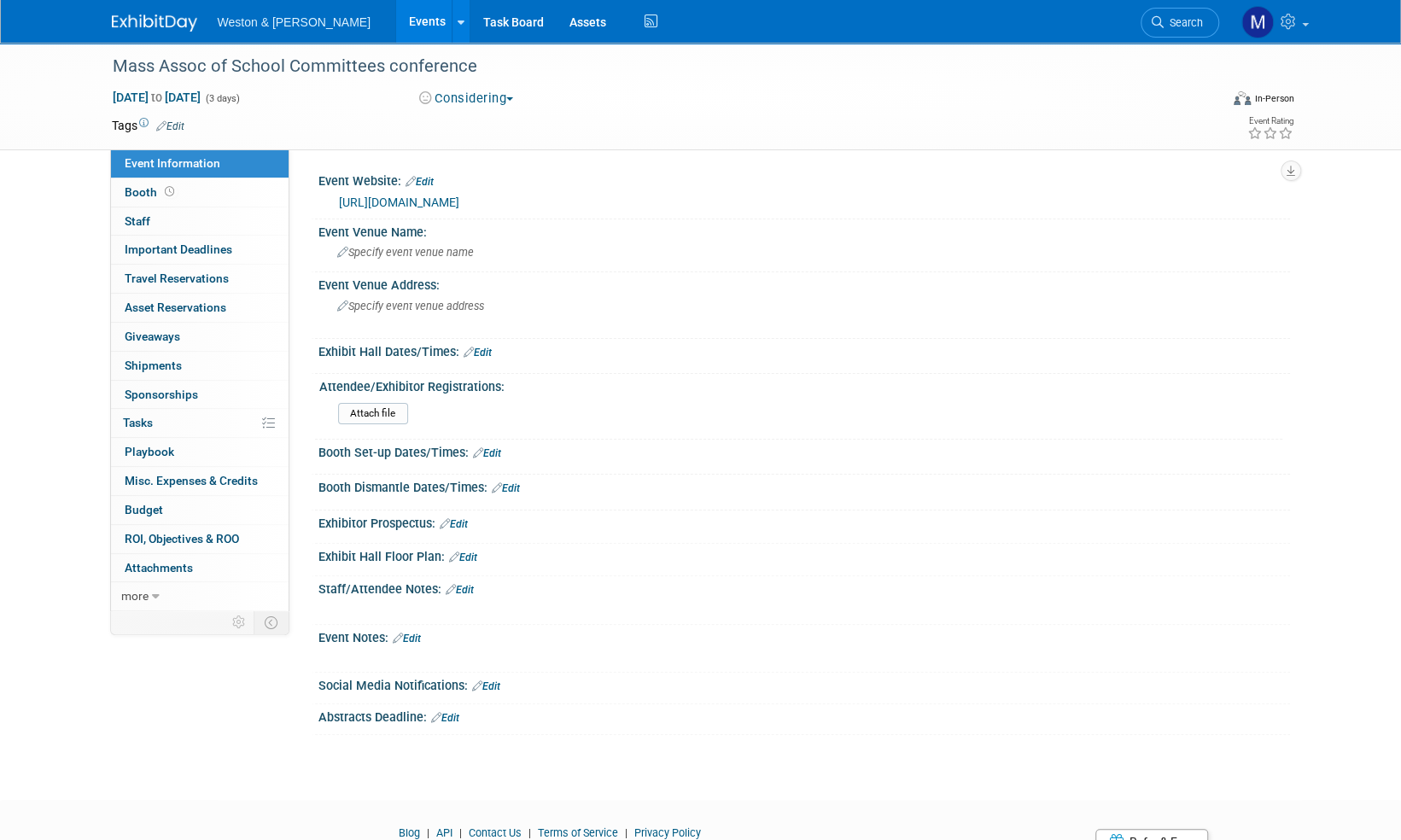
click at [505, 100] on button "Considering" at bounding box center [466, 98] width 106 height 18
click at [501, 127] on link "Committed" at bounding box center [482, 126] width 135 height 24
click at [460, 204] on link "https://www.masc.org/conference/" at bounding box center [398, 203] width 120 height 14
click at [148, 20] on img at bounding box center [155, 23] width 85 height 17
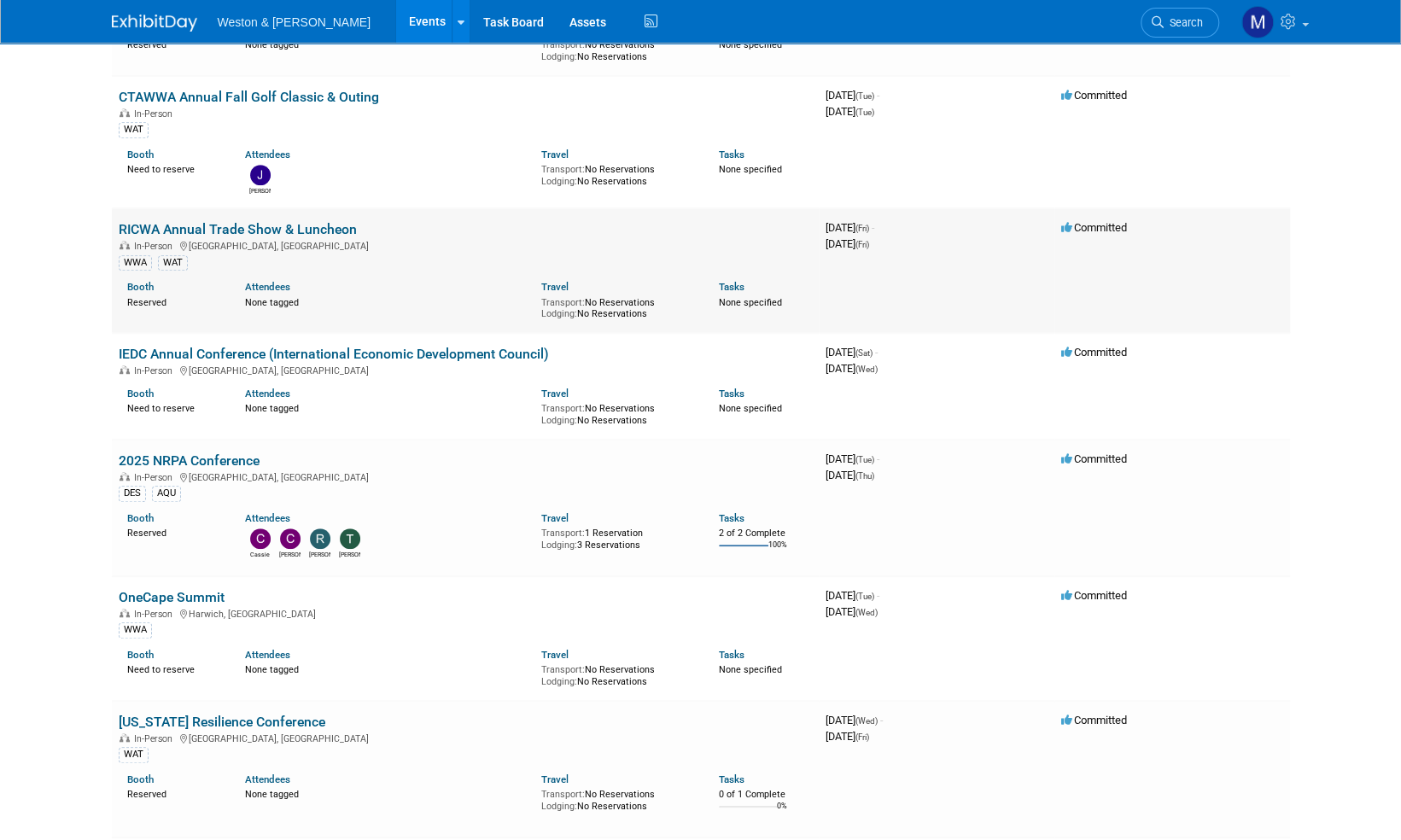
scroll to position [512, 0]
